Goal: Task Accomplishment & Management: Manage account settings

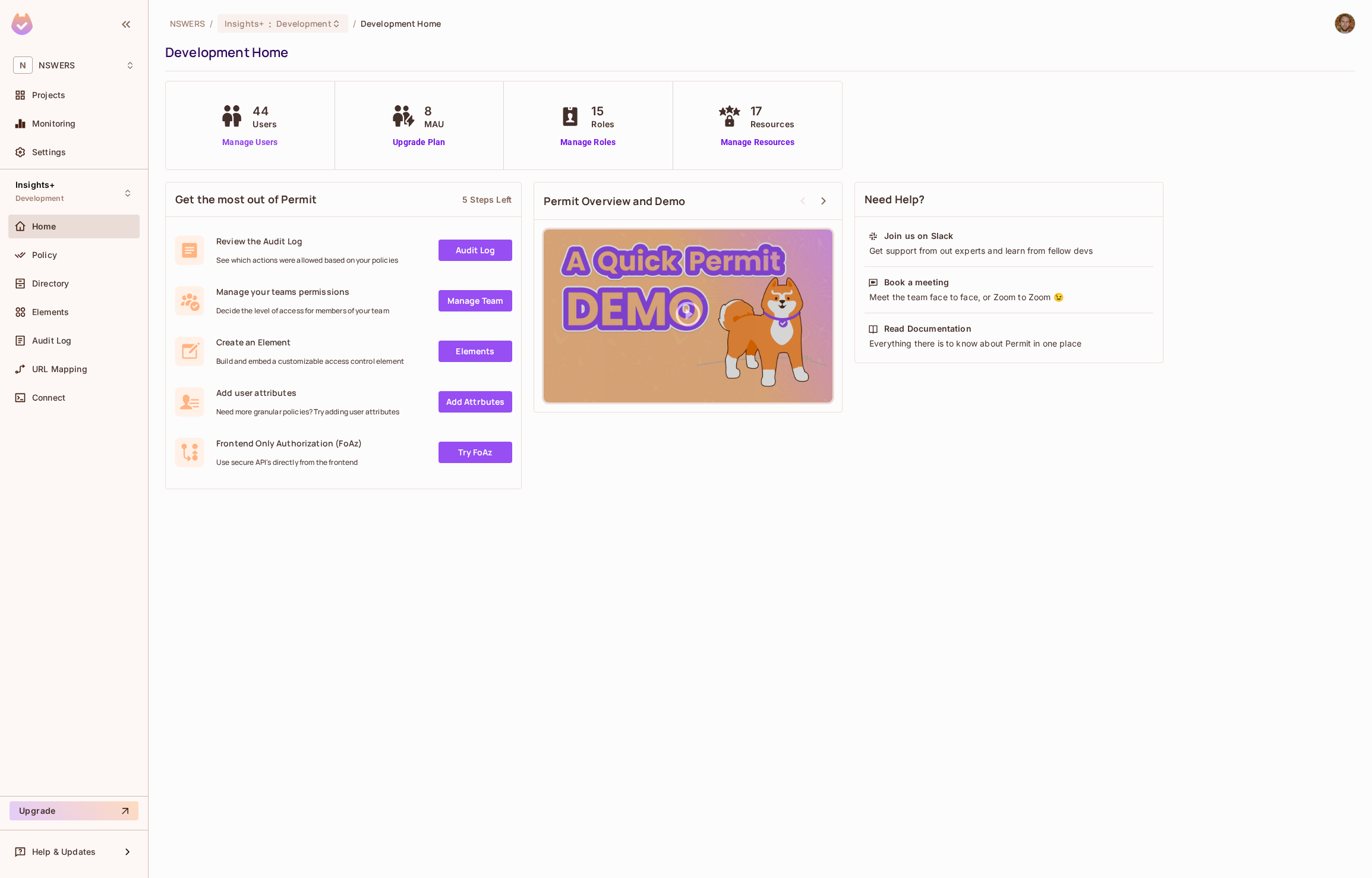
click at [252, 145] on link "Manage Users" at bounding box center [250, 142] width 66 height 12
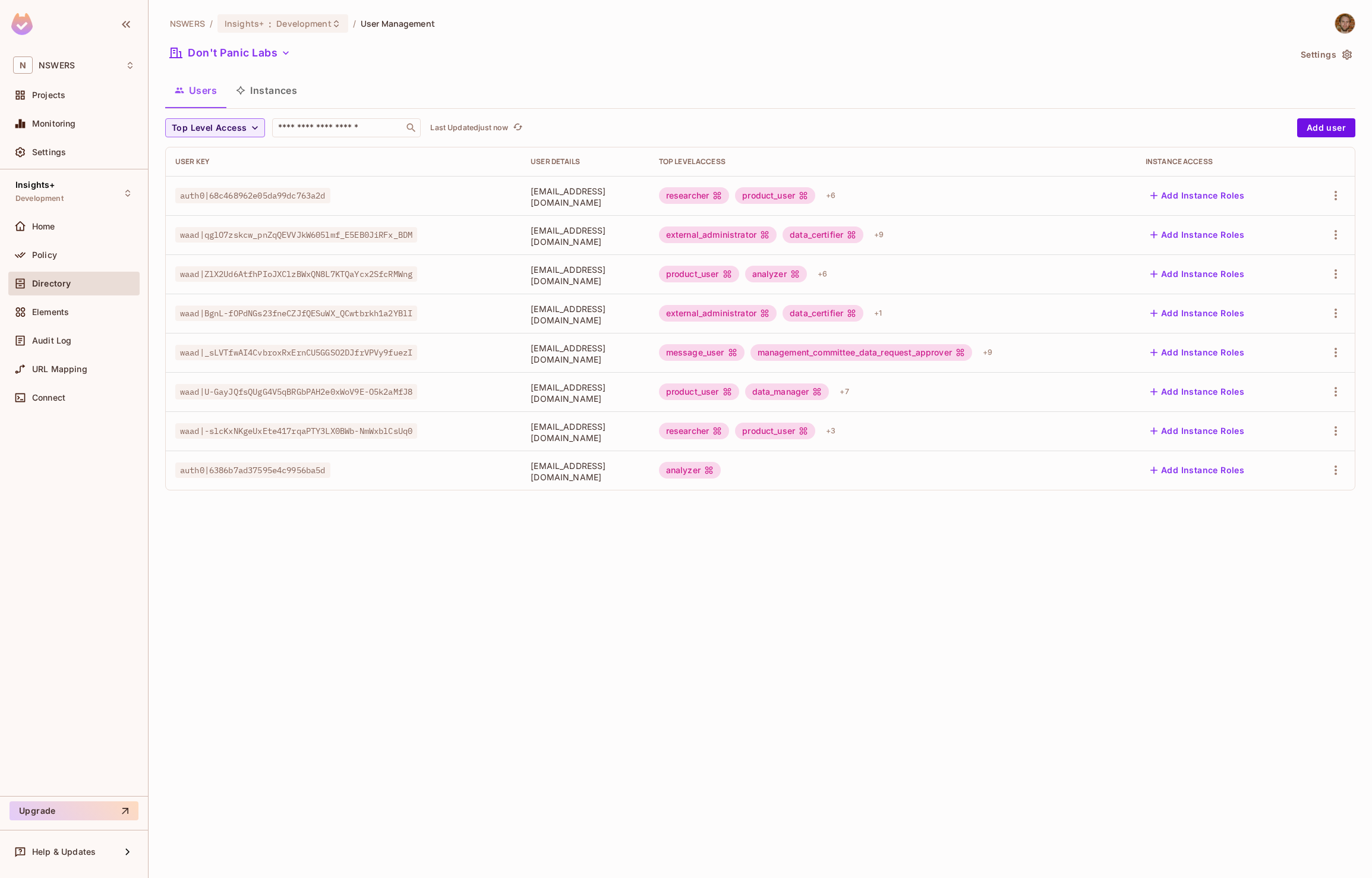
click at [566, 195] on span "[EMAIL_ADDRESS][DOMAIN_NAME]" at bounding box center [585, 196] width 109 height 23
click at [1338, 194] on icon "button" at bounding box center [1335, 195] width 14 height 14
click at [1283, 220] on span "Edit" at bounding box center [1273, 223] width 23 height 19
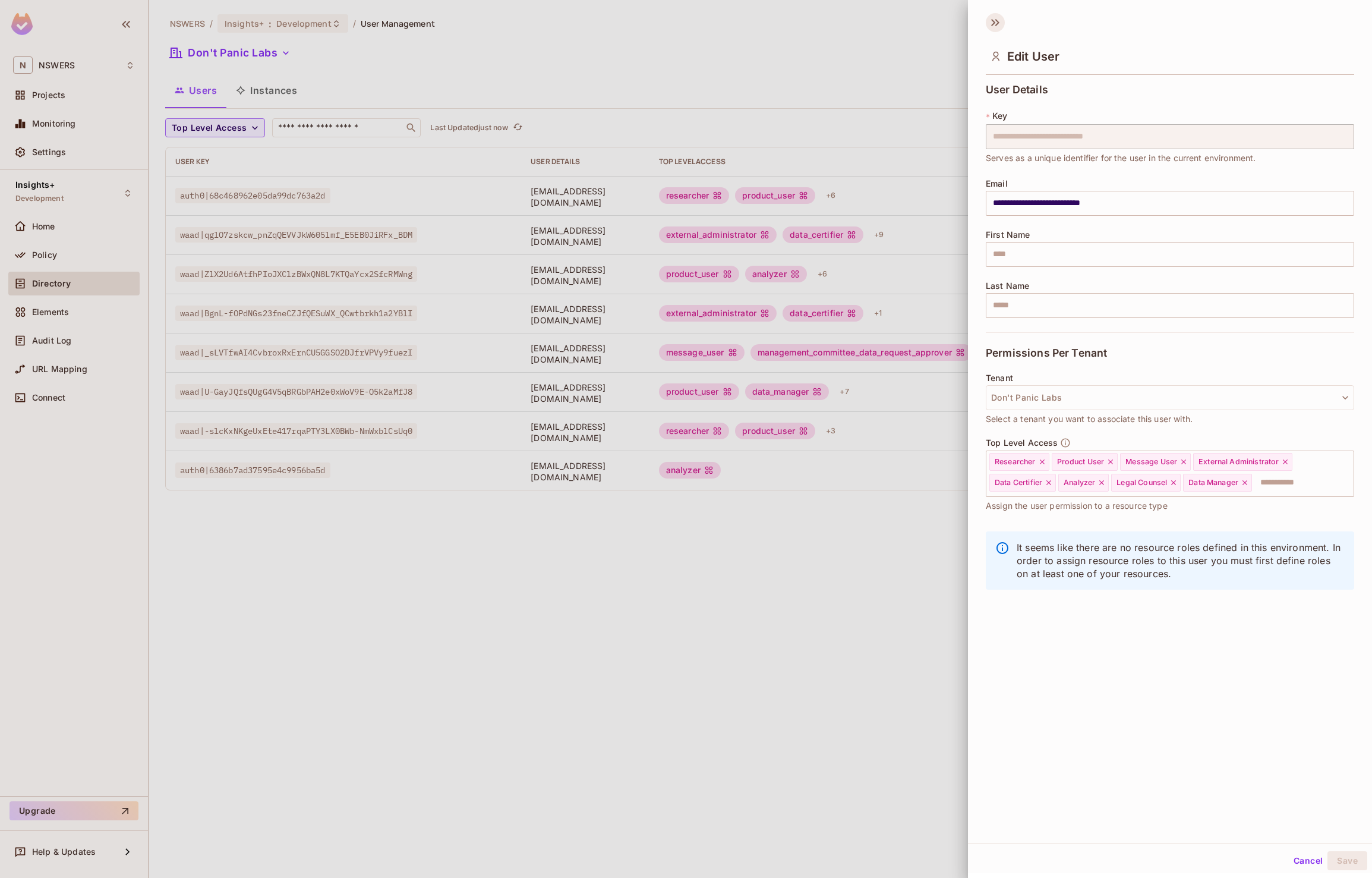
click at [994, 24] on icon at bounding box center [995, 23] width 19 height 19
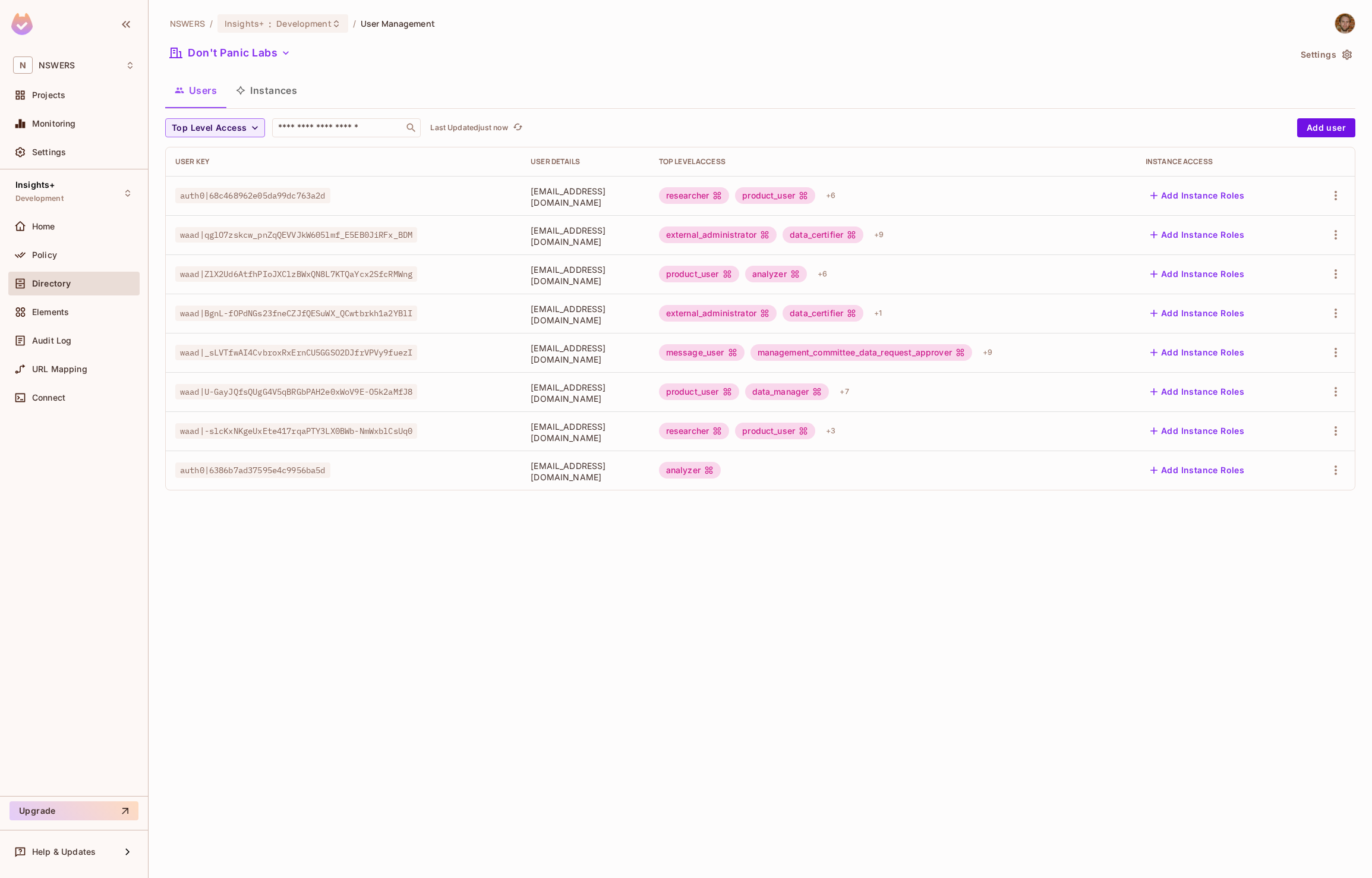
click at [552, 502] on div "NSWERS / Insights+ : Development / User Management Don't Panic Labs Settings Us…" at bounding box center [760, 439] width 1223 height 878
